Goal: Task Accomplishment & Management: Use online tool/utility

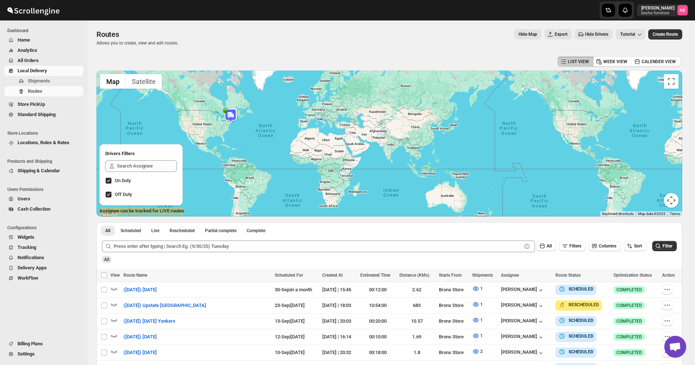
scroll to position [123, 0]
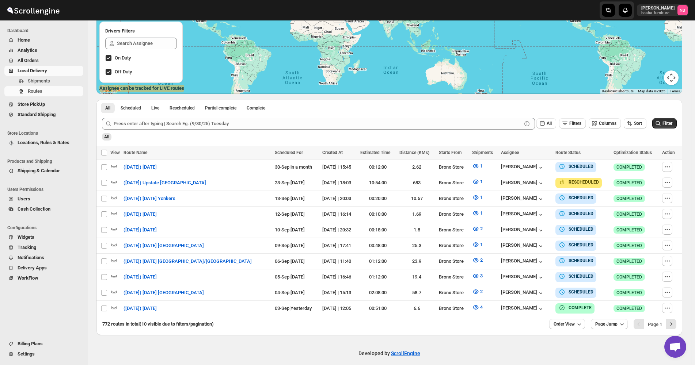
click at [32, 58] on span "All Orders" at bounding box center [28, 60] width 21 height 5
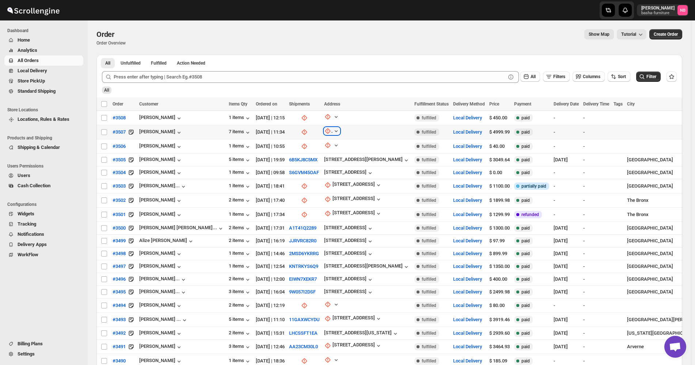
click at [333, 130] on icon "button" at bounding box center [336, 131] width 7 height 7
click at [308, 170] on span "Update manually" at bounding box center [309, 169] width 35 height 5
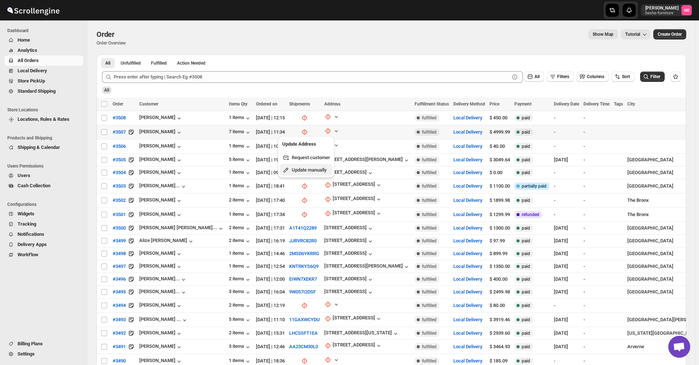
select select "US"
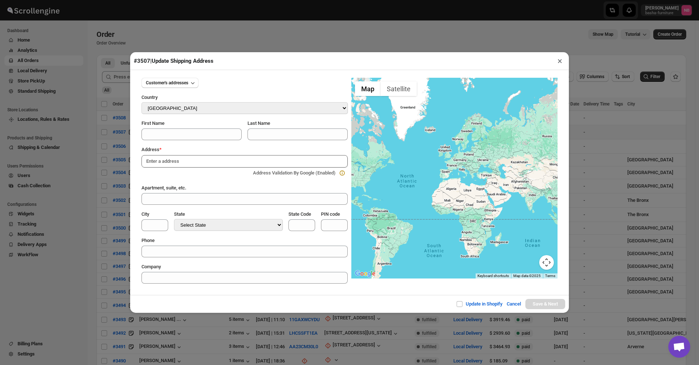
click at [256, 164] on input at bounding box center [244, 161] width 206 height 12
click at [187, 83] on span "Customer's addresses" at bounding box center [167, 83] width 42 height 6
click at [244, 81] on div "Customer's addresses" at bounding box center [244, 83] width 206 height 10
click at [560, 64] on button "×" at bounding box center [559, 61] width 11 height 10
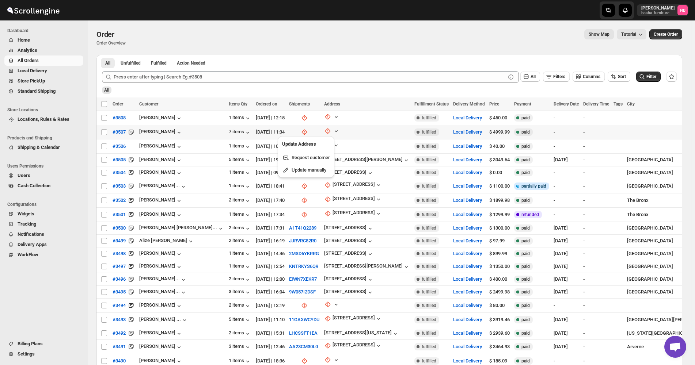
click at [318, 15] on div at bounding box center [345, 10] width 175 height 20
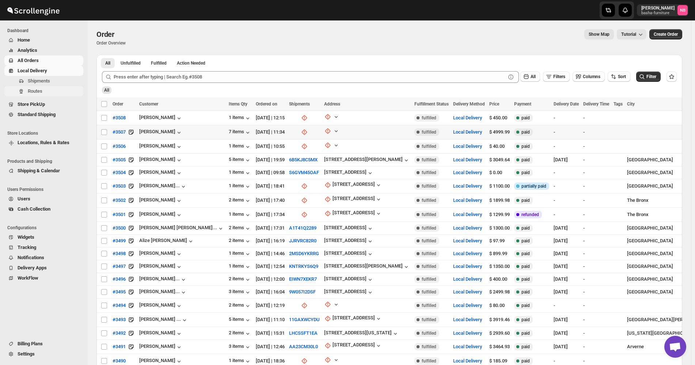
click at [45, 95] on button "Routes" at bounding box center [43, 91] width 79 height 10
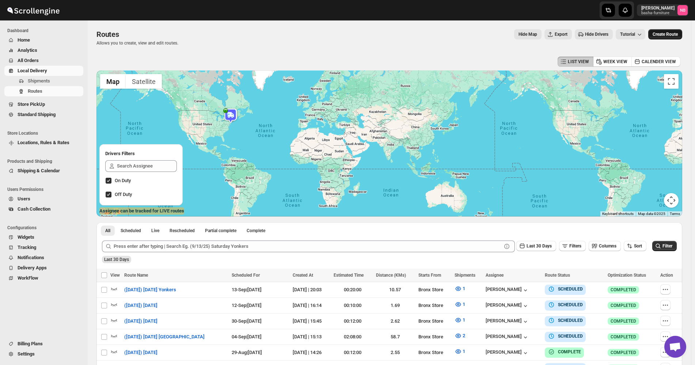
click at [682, 36] on button "Create Route" at bounding box center [665, 34] width 34 height 10
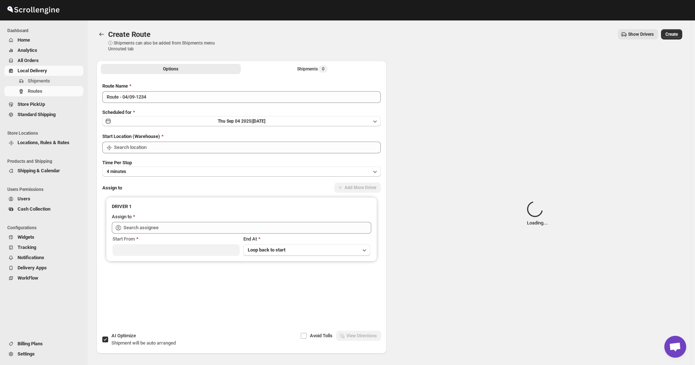
type input "Not Available"
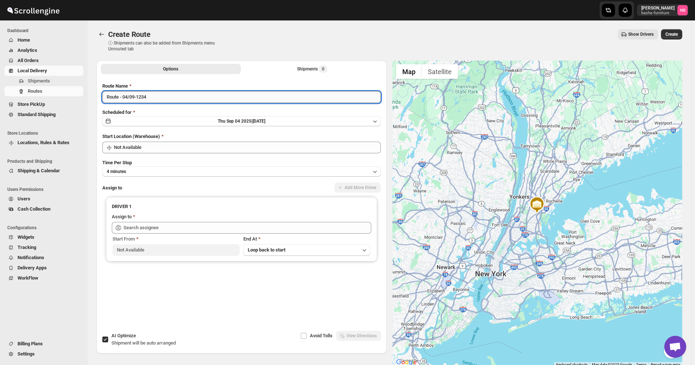
click at [269, 102] on input "Route - 04/09-1234" at bounding box center [241, 97] width 279 height 12
click at [269, 101] on input "Route - 04/09-1234" at bounding box center [241, 97] width 279 height 12
click at [265, 127] on div "Route Name Route - 04/09-1234 Scheduled for [DATE] | [DATE] Start Location (War…" at bounding box center [241, 199] width 279 height 232
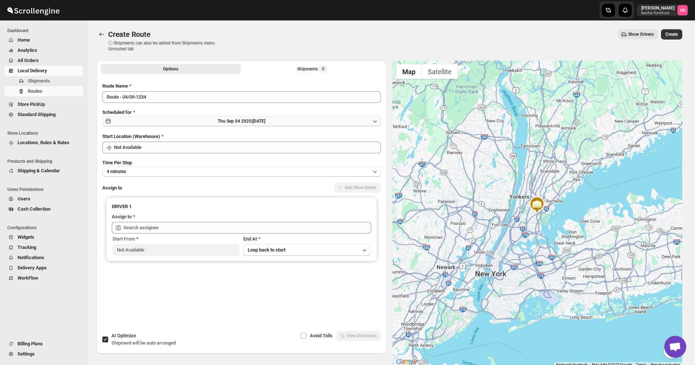
click at [265, 119] on span "[DATE]" at bounding box center [259, 121] width 13 height 5
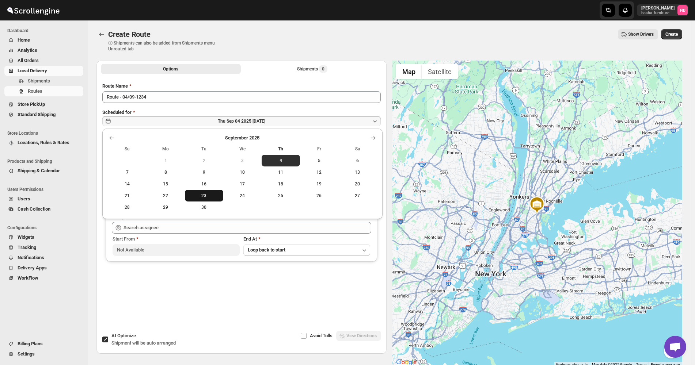
click at [216, 196] on span "23" at bounding box center [204, 196] width 33 height 6
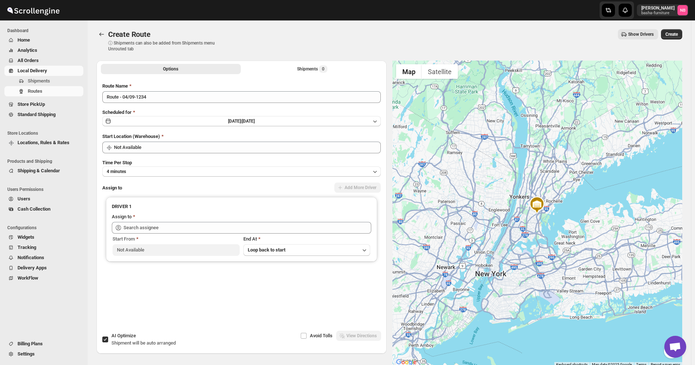
click at [182, 106] on div "Route Name Route - 04/09-1234 Scheduled for [DATE] | [DATE] Start Location (War…" at bounding box center [241, 199] width 279 height 232
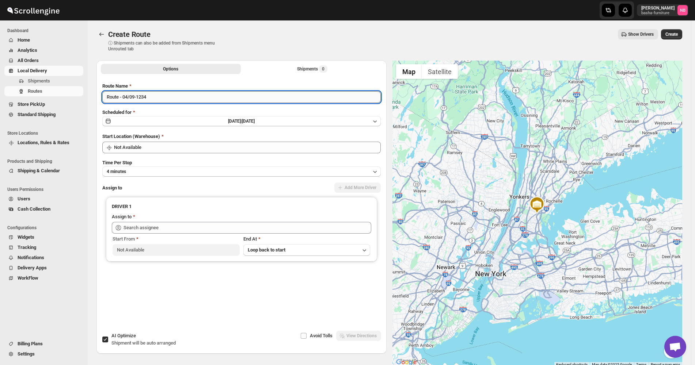
click at [180, 99] on input "Route - 04/09-1234" at bounding box center [241, 97] width 279 height 12
click at [174, 97] on input "Route - 04/09-1234" at bounding box center [241, 97] width 279 height 12
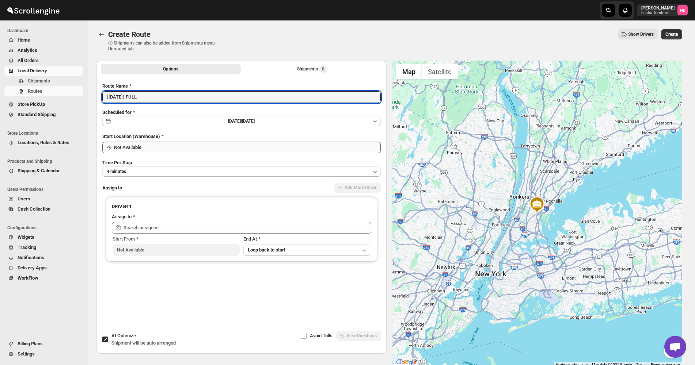
type input "([DATE]) FULL"
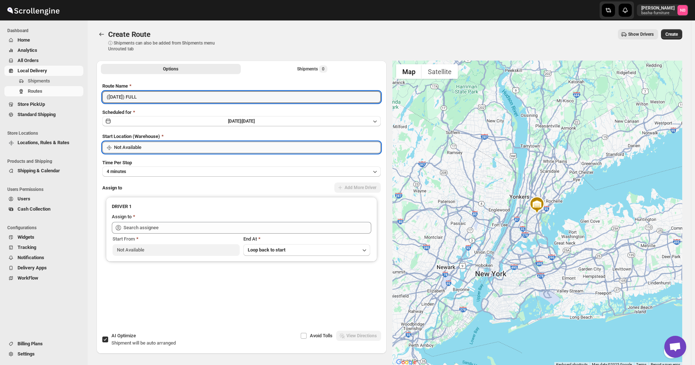
click at [190, 142] on input "Not Available" at bounding box center [247, 148] width 267 height 12
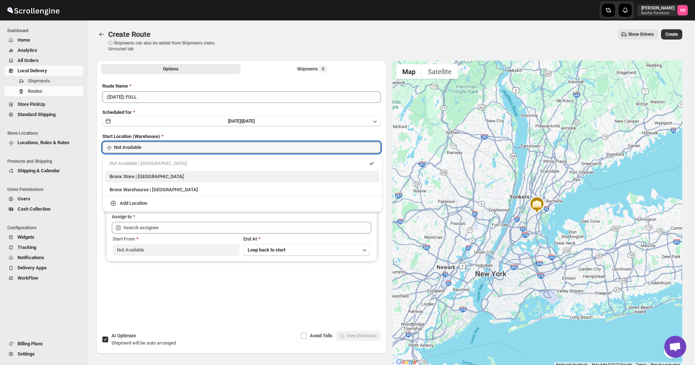
click at [175, 179] on div "Bronx Store | [GEOGRAPHIC_DATA]" at bounding box center [243, 176] width 266 height 7
type input "Bronx Store"
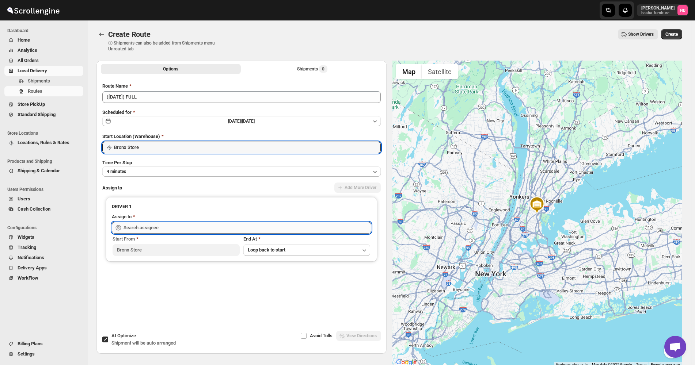
click at [175, 230] on input "text" at bounding box center [248, 228] width 248 height 12
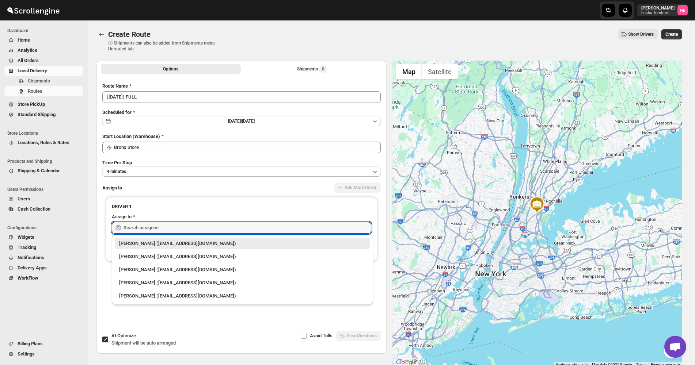
click at [173, 243] on div "[PERSON_NAME] ([EMAIL_ADDRESS][DOMAIN_NAME])" at bounding box center [242, 243] width 247 height 7
type input "[PERSON_NAME] ([EMAIL_ADDRESS][DOMAIN_NAME])"
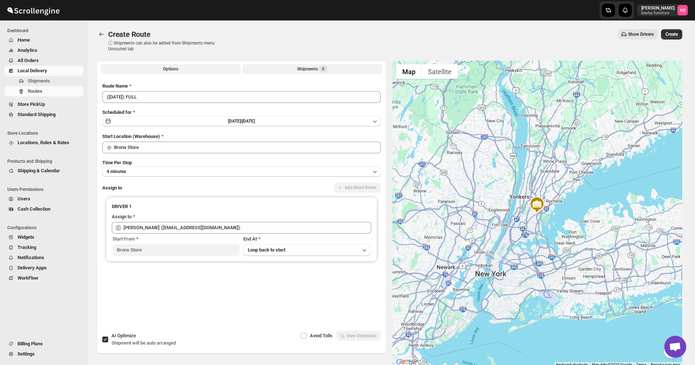
click at [312, 67] on div "Shipments 0" at bounding box center [312, 68] width 30 height 7
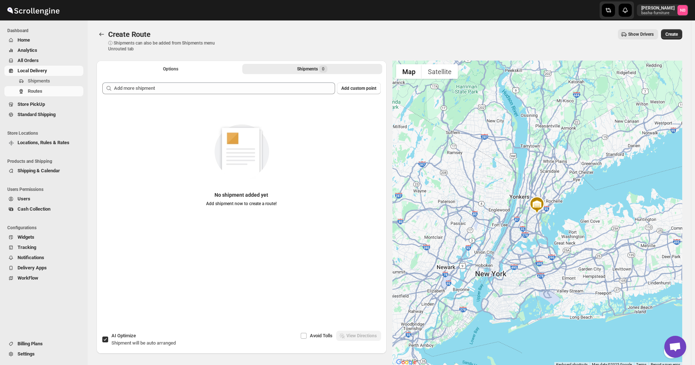
click at [299, 79] on div "Add custom point No shipment added yet Add shipment now to create a route!" at bounding box center [241, 197] width 290 height 240
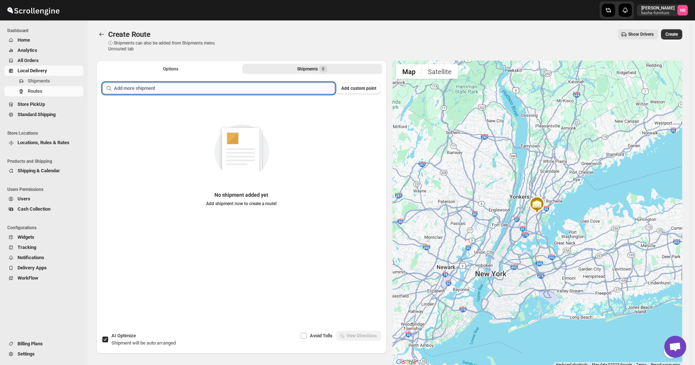
click at [295, 88] on input "text" at bounding box center [224, 89] width 221 height 12
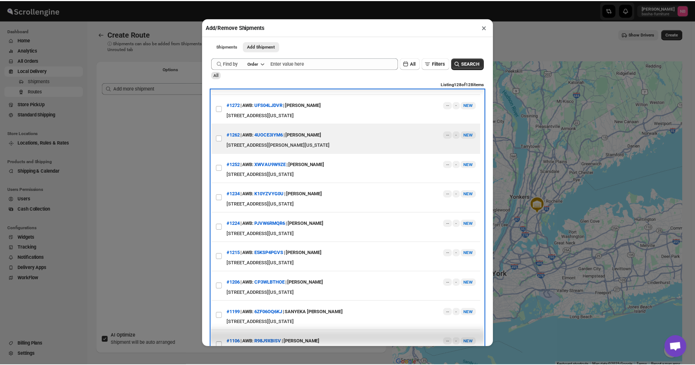
scroll to position [3460, 0]
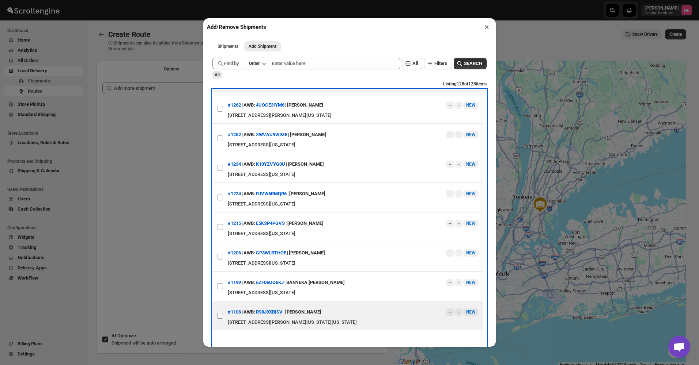
click at [221, 314] on span at bounding box center [220, 316] width 7 height 7
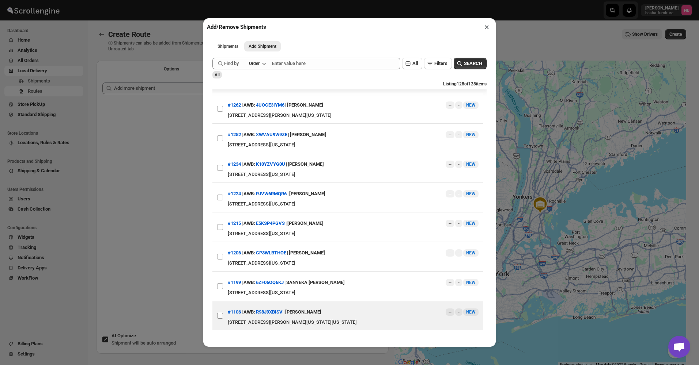
click at [221, 314] on input "View details for 66455842154a64d9bb12a327" at bounding box center [220, 316] width 6 height 6
checkbox input "true"
click at [158, 286] on div "Add/Remove Shipments × Shipments Add Shipment More views Shipments Add Shipment…" at bounding box center [349, 182] width 699 height 365
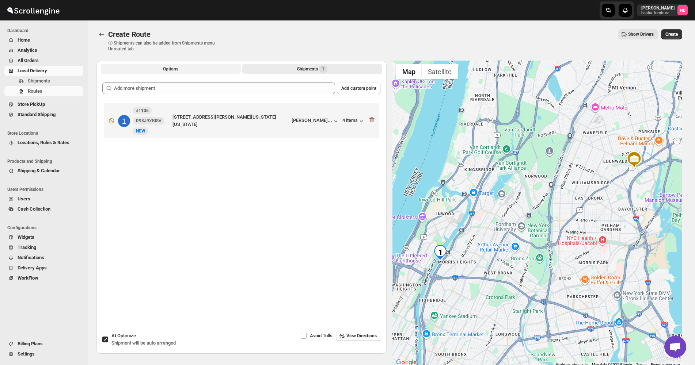
click at [177, 70] on span "Options" at bounding box center [170, 69] width 15 height 6
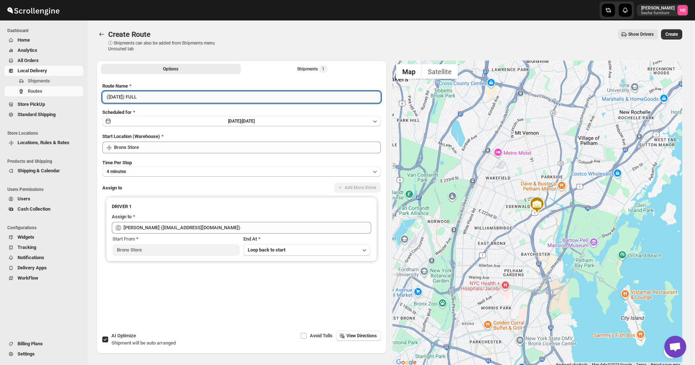
click at [178, 101] on input "([DATE]) FULL" at bounding box center [241, 97] width 279 height 12
type input "([DATE]) FULL [GEOGRAPHIC_DATA]"
click at [676, 38] on button "Create" at bounding box center [671, 34] width 21 height 10
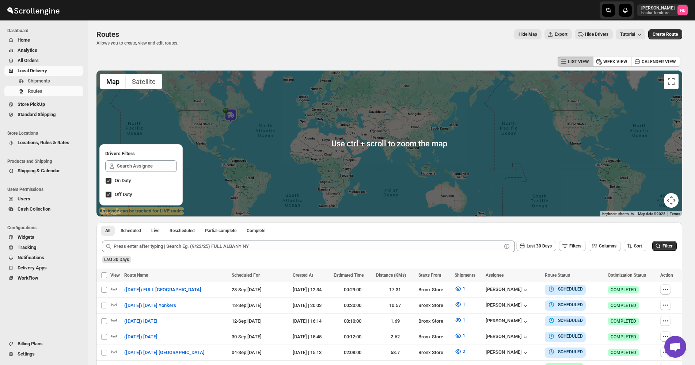
scroll to position [146, 0]
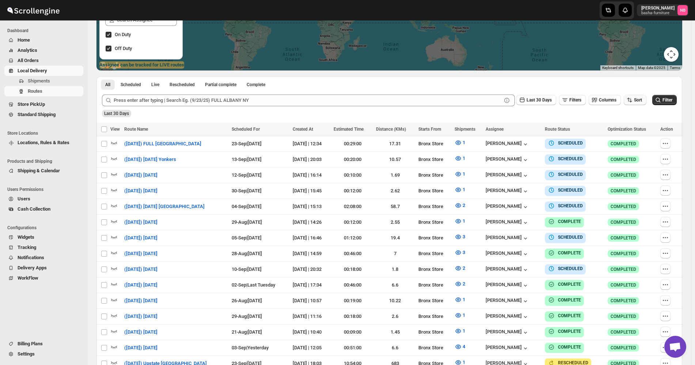
drag, startPoint x: 635, startPoint y: 98, endPoint x: 634, endPoint y: 103, distance: 5.2
click at [633, 99] on icon "button" at bounding box center [629, 99] width 7 height 7
click at [628, 140] on div "Due Date" at bounding box center [626, 139] width 19 height 7
click at [531, 102] on span "Last 30 Days" at bounding box center [539, 100] width 25 height 5
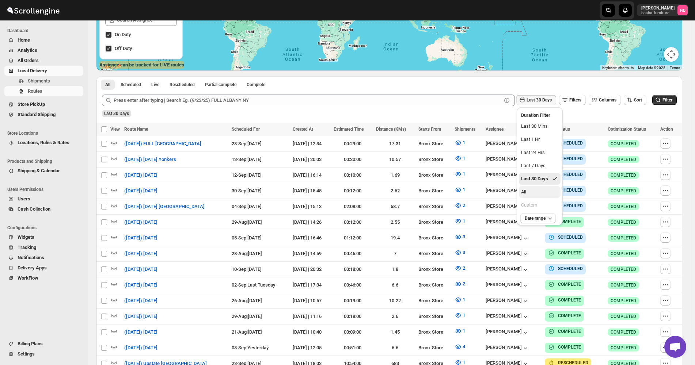
click at [533, 190] on button "All" at bounding box center [540, 192] width 42 height 12
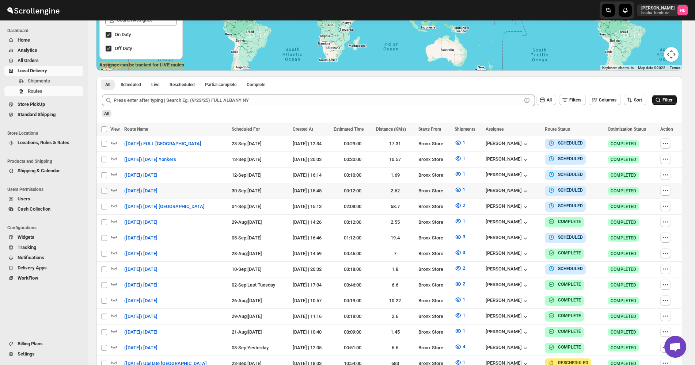
click at [669, 98] on span "Filter" at bounding box center [668, 100] width 10 height 5
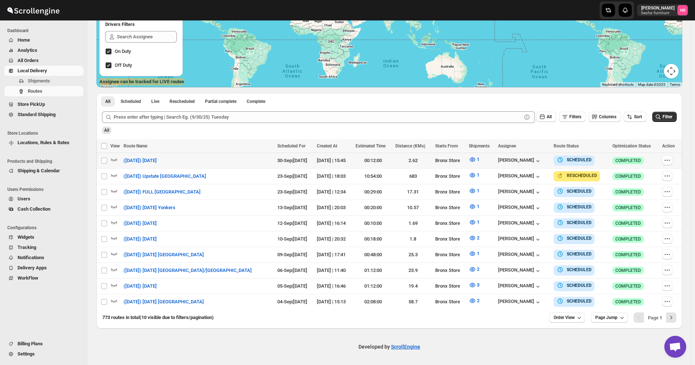
scroll to position [126, 0]
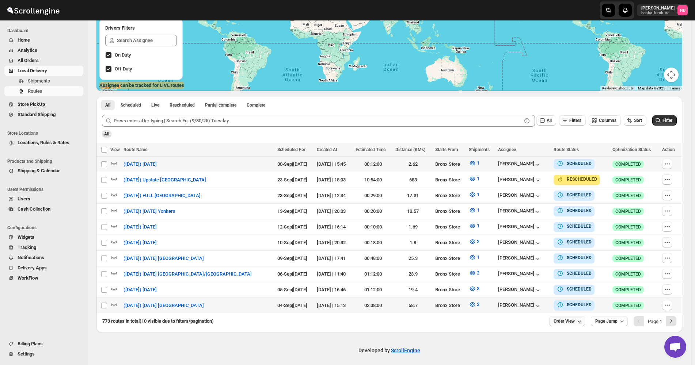
click at [566, 319] on span "Order View" at bounding box center [564, 322] width 21 height 6
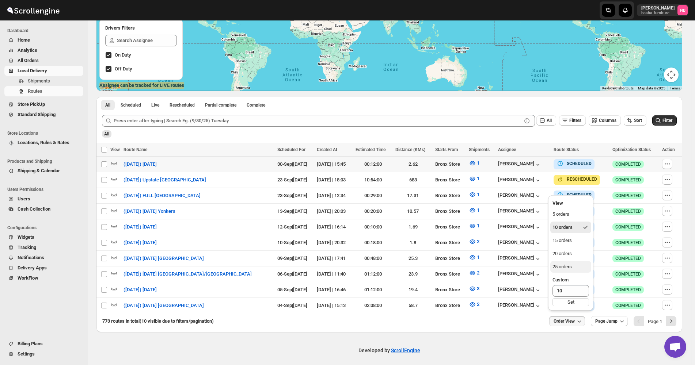
click at [568, 268] on div "25 orders" at bounding box center [562, 267] width 19 height 7
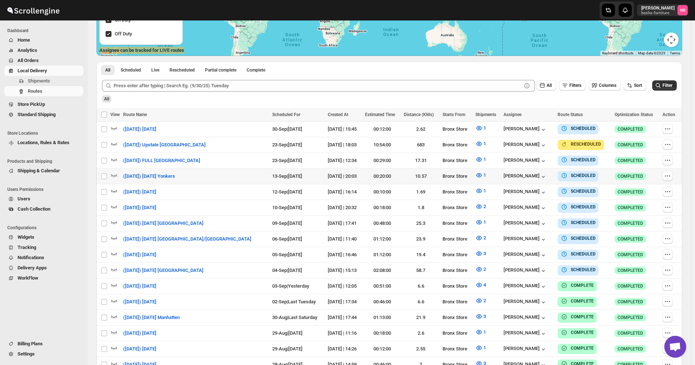
scroll to position [146, 0]
